Goal: Find specific page/section: Find specific page/section

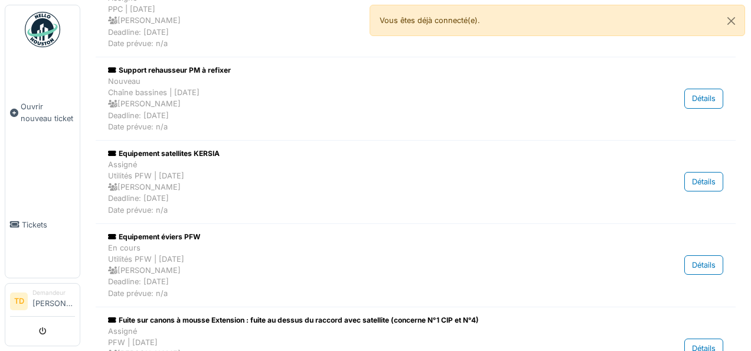
scroll to position [384, 0]
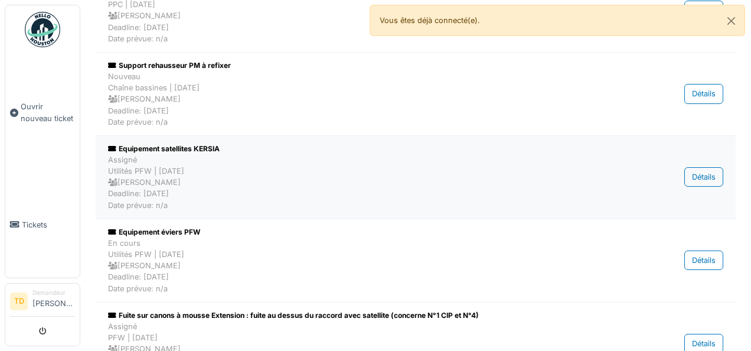
click at [173, 145] on div "Equipement satellites KERSIA" at bounding box center [362, 149] width 509 height 11
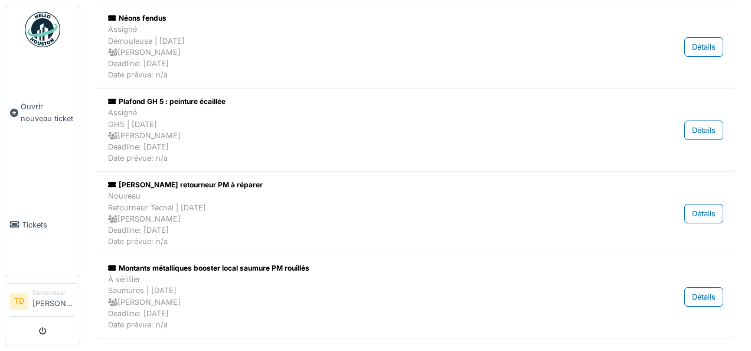
scroll to position [1098, 0]
